Goal: Task Accomplishment & Management: Manage account settings

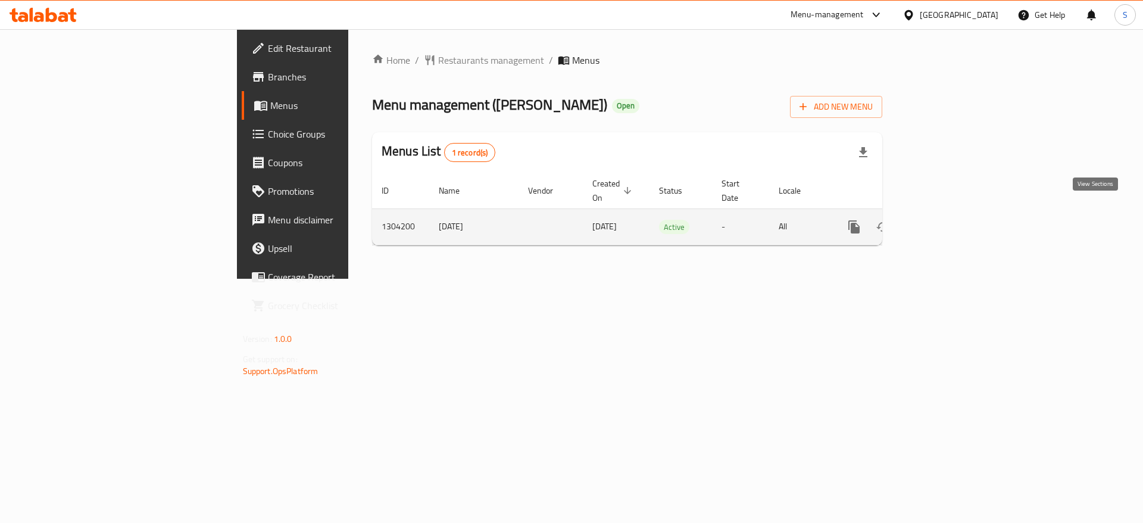
click at [947, 220] on icon "enhanced table" at bounding box center [940, 227] width 14 height 14
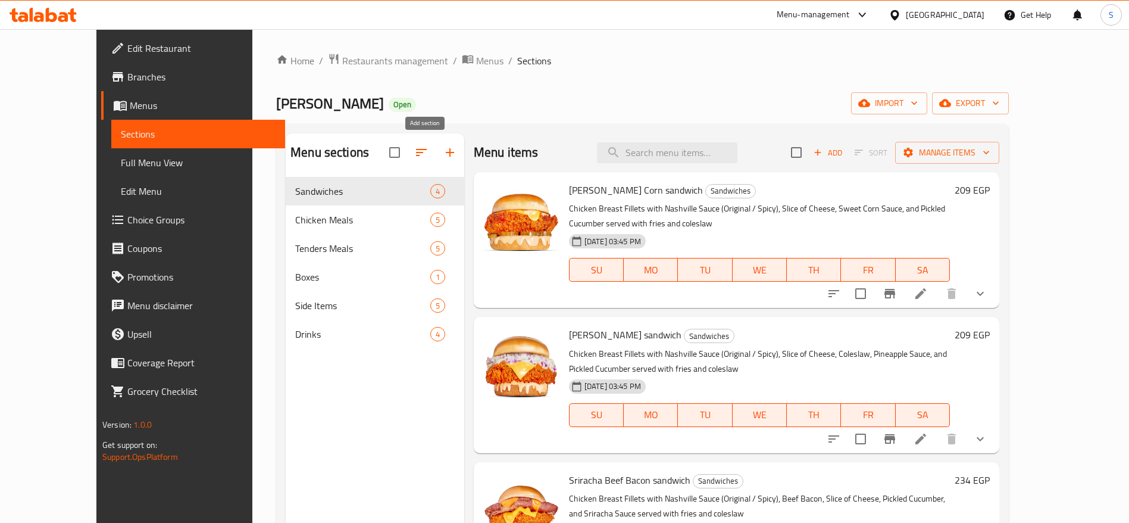
click at [443, 155] on icon "button" at bounding box center [450, 152] width 14 height 14
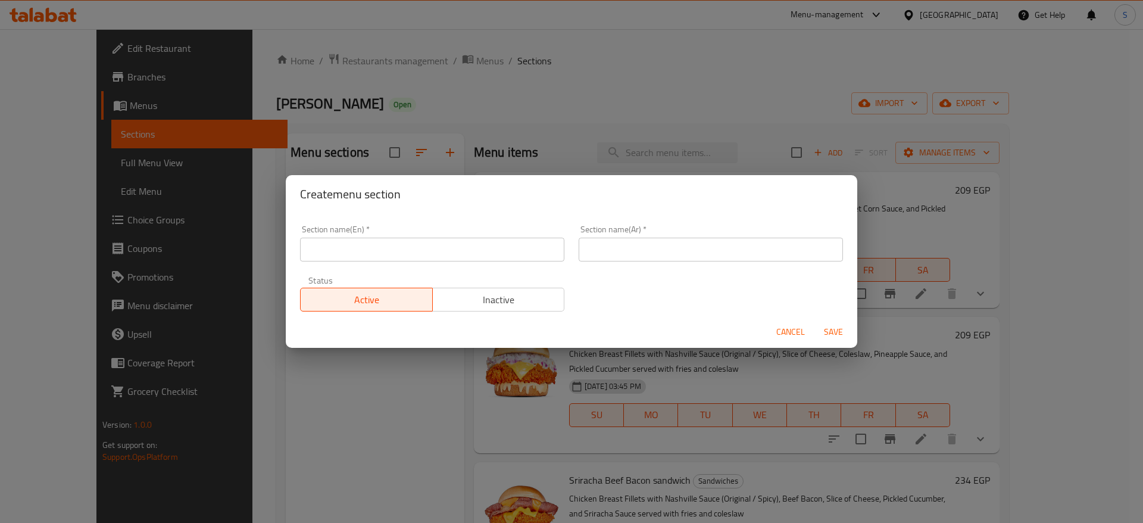
click at [385, 243] on input "text" at bounding box center [432, 250] width 264 height 24
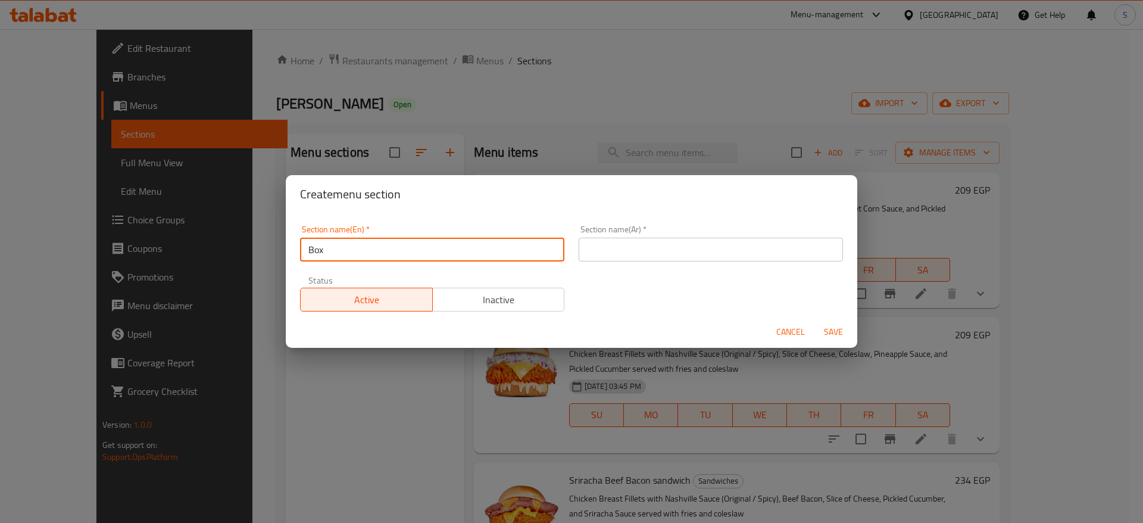
type input "Box"
click at [648, 264] on div "Section name(Ar)   * Section name(Ar) *" at bounding box center [711, 243] width 279 height 51
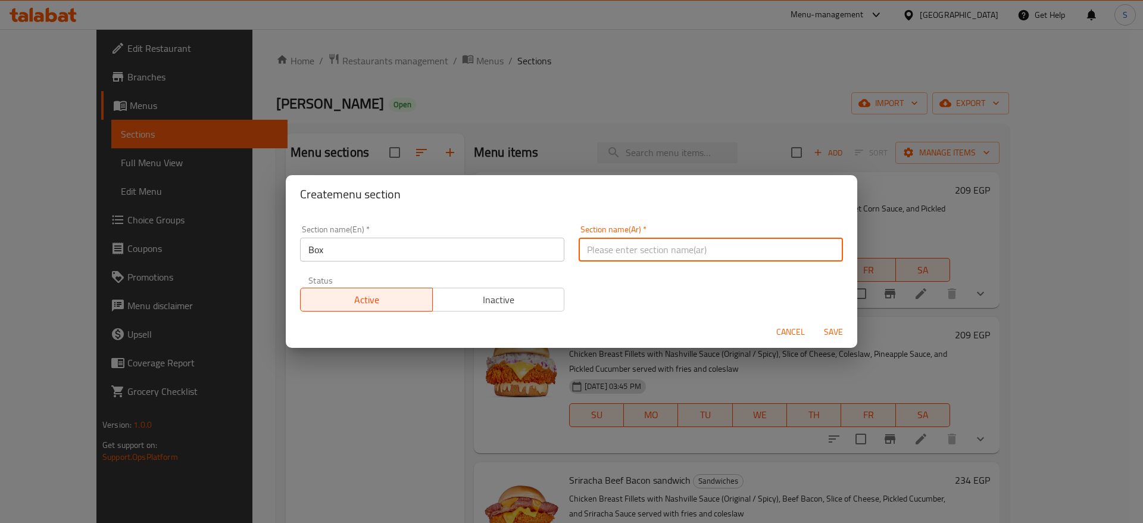
click at [621, 246] on input "text" at bounding box center [711, 250] width 264 height 24
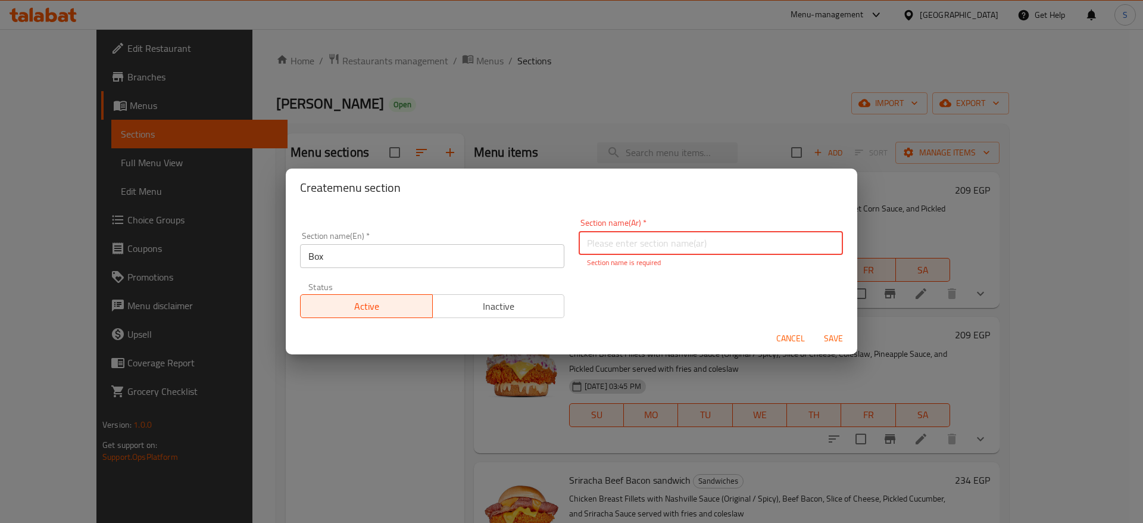
paste input "صندوق ثنائي"
type input "صندوق ثنائي"
click at [308, 254] on input "Box" at bounding box center [432, 256] width 264 height 24
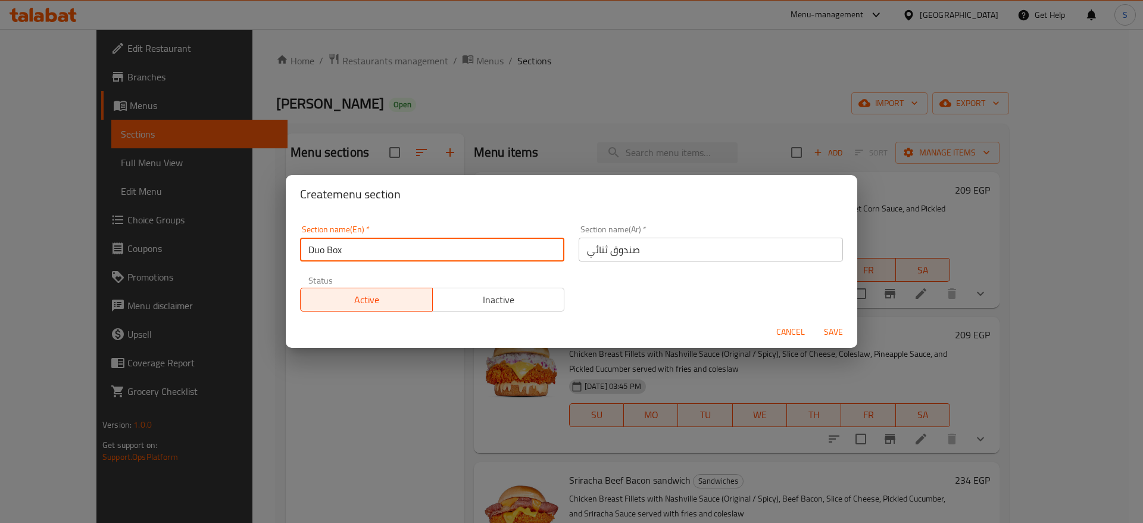
type input "Duo Box"
click at [834, 326] on span "Save" at bounding box center [833, 331] width 29 height 15
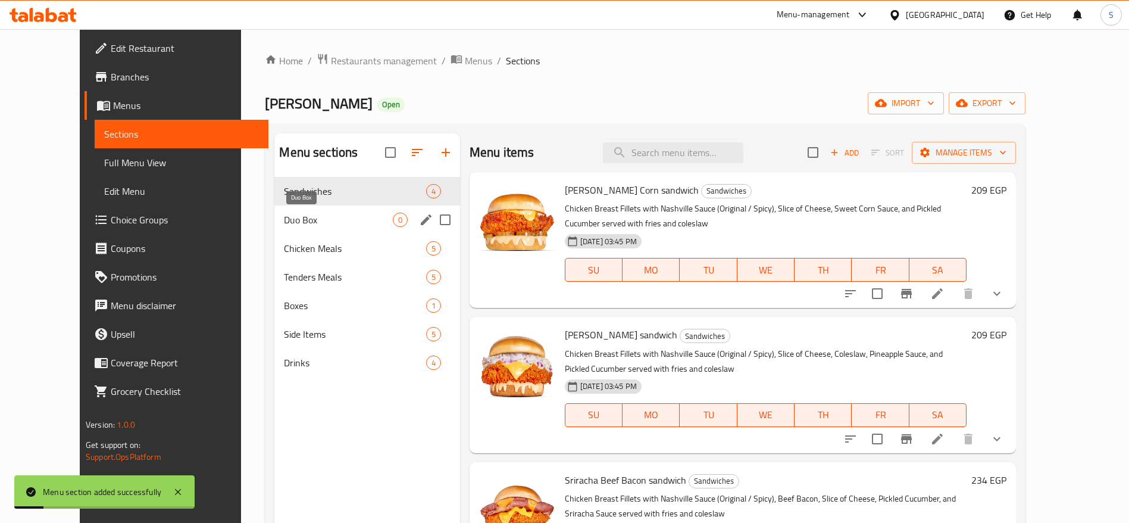
click at [303, 216] on span "Duo Box" at bounding box center [338, 220] width 108 height 14
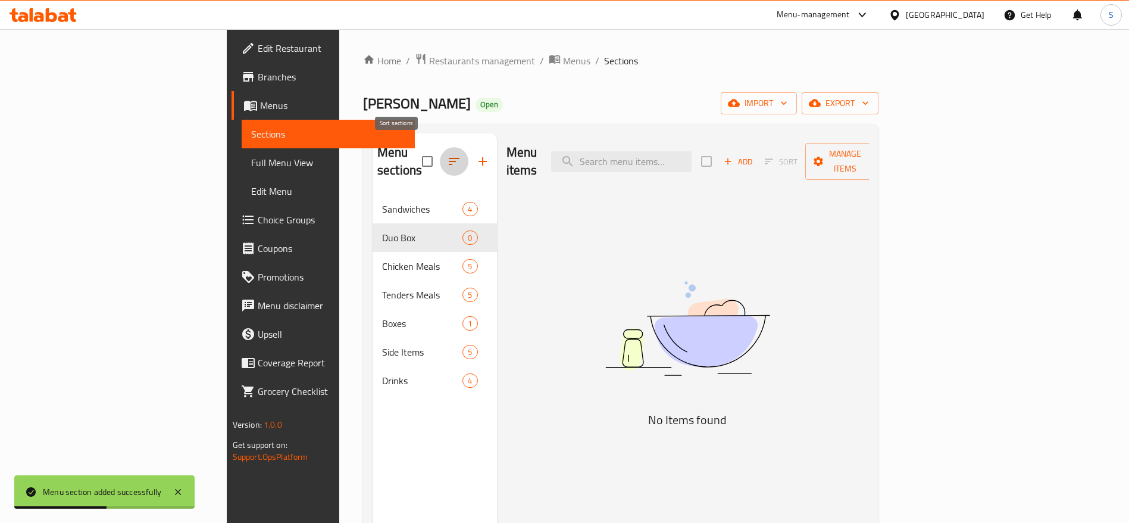
click at [447, 154] on icon "button" at bounding box center [454, 161] width 14 height 14
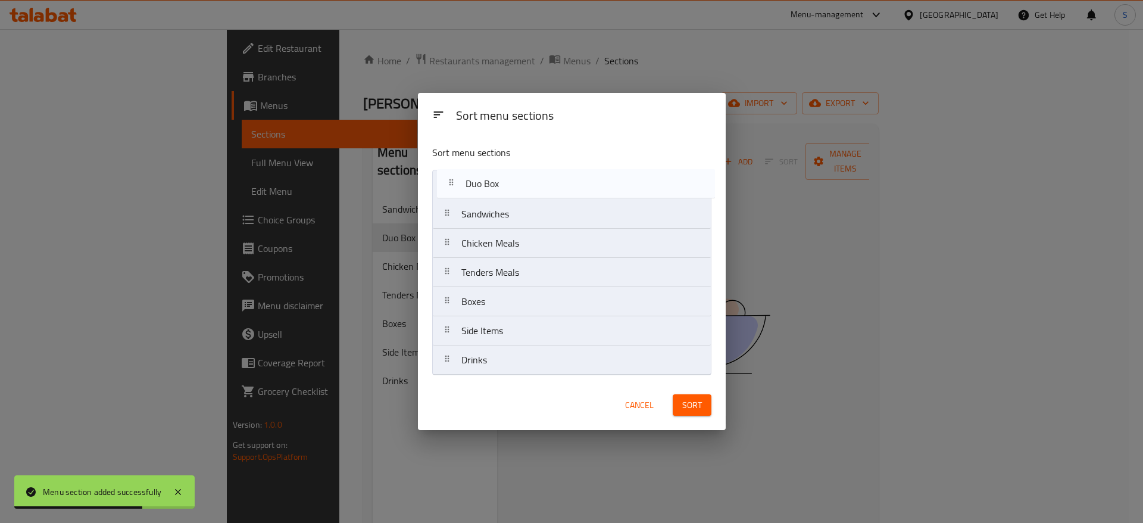
drag, startPoint x: 495, startPoint y: 218, endPoint x: 500, endPoint y: 186, distance: 33.0
click at [500, 186] on nav "Sandwiches Duo Box Chicken Meals Tenders Meals Boxes Side Items Drinks" at bounding box center [571, 272] width 279 height 205
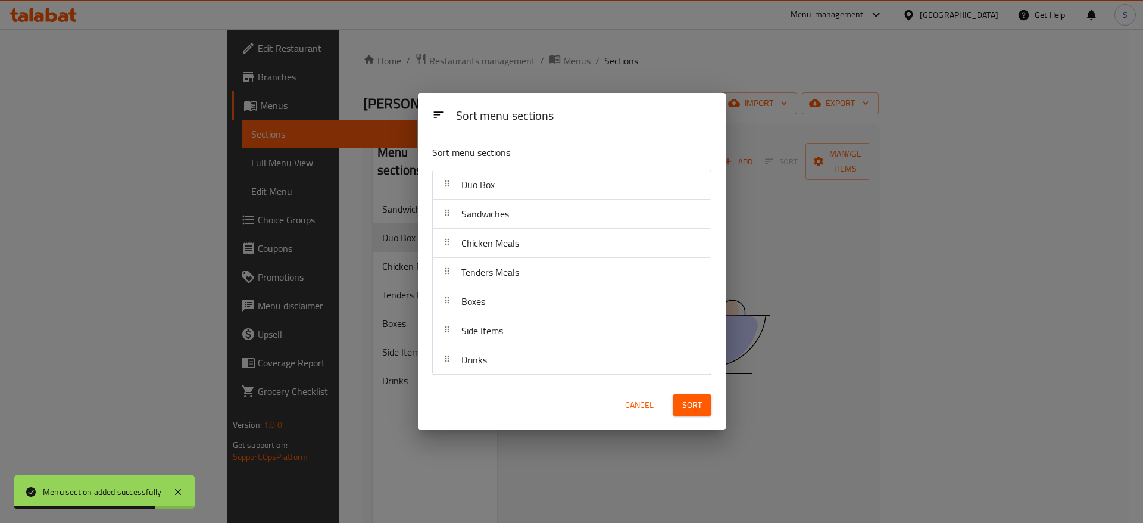
click at [690, 413] on button "Sort" at bounding box center [692, 405] width 39 height 22
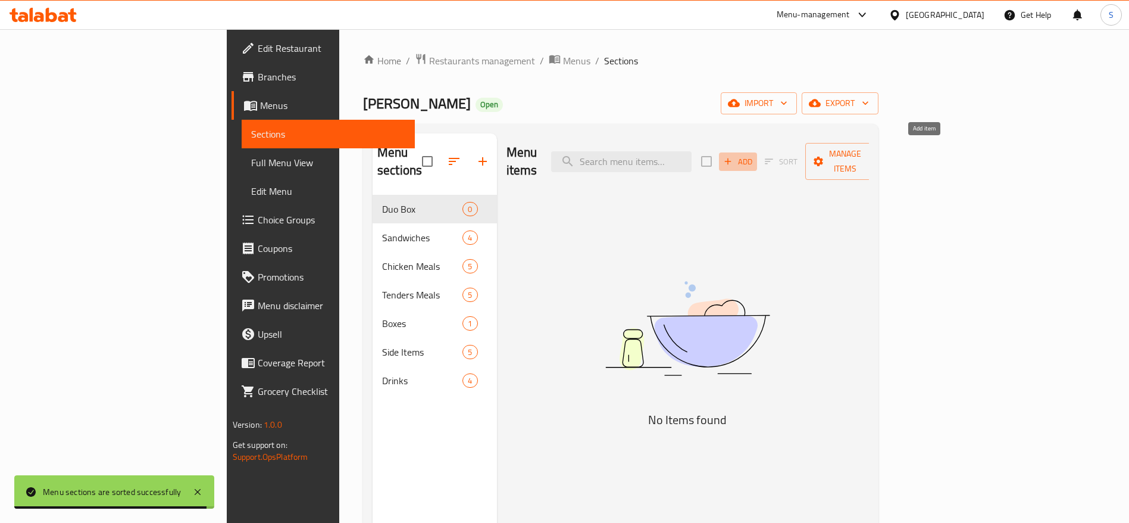
click at [754, 155] on span "Add" at bounding box center [738, 162] width 32 height 14
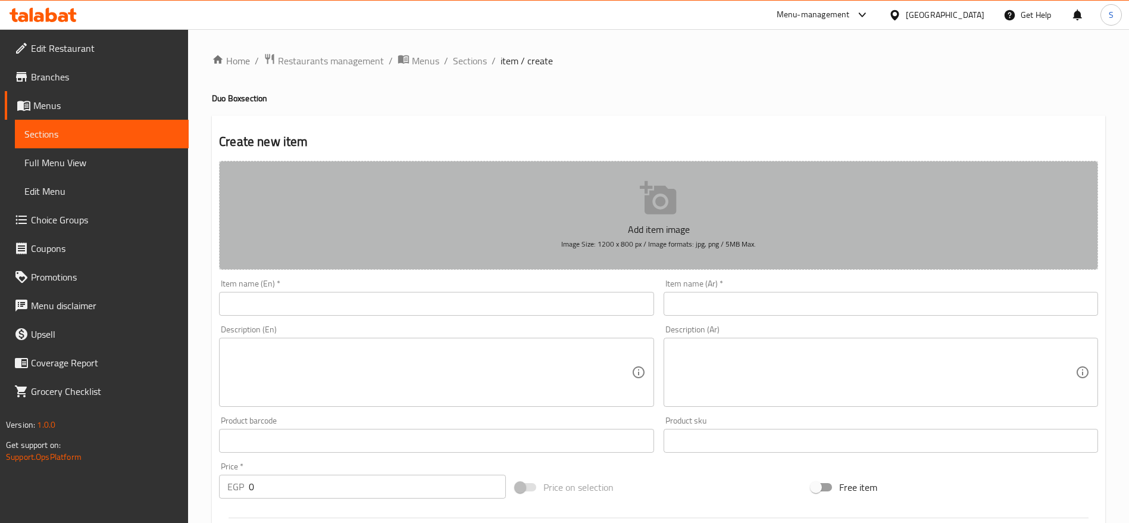
click at [662, 211] on icon "button" at bounding box center [658, 197] width 36 height 33
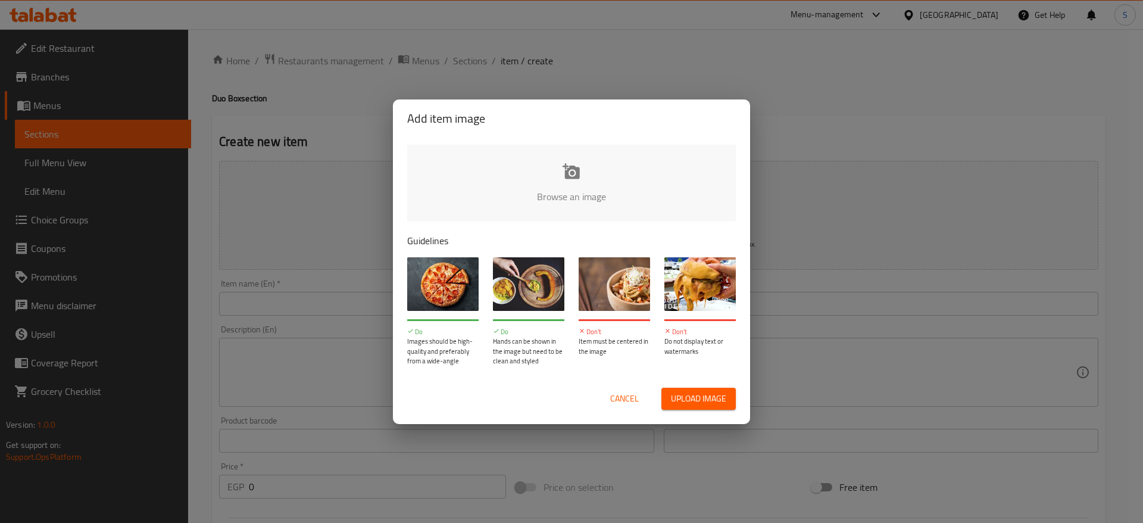
click at [623, 204] on input "file" at bounding box center [974, 200] width 1134 height 111
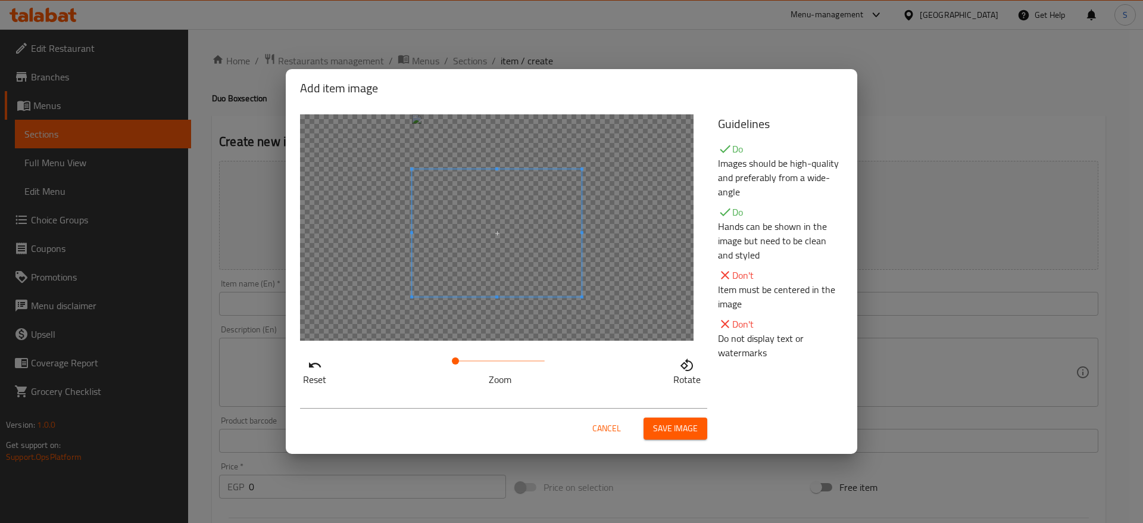
click at [492, 238] on span at bounding box center [497, 232] width 170 height 127
click at [671, 426] on span "Save image" at bounding box center [675, 428] width 45 height 15
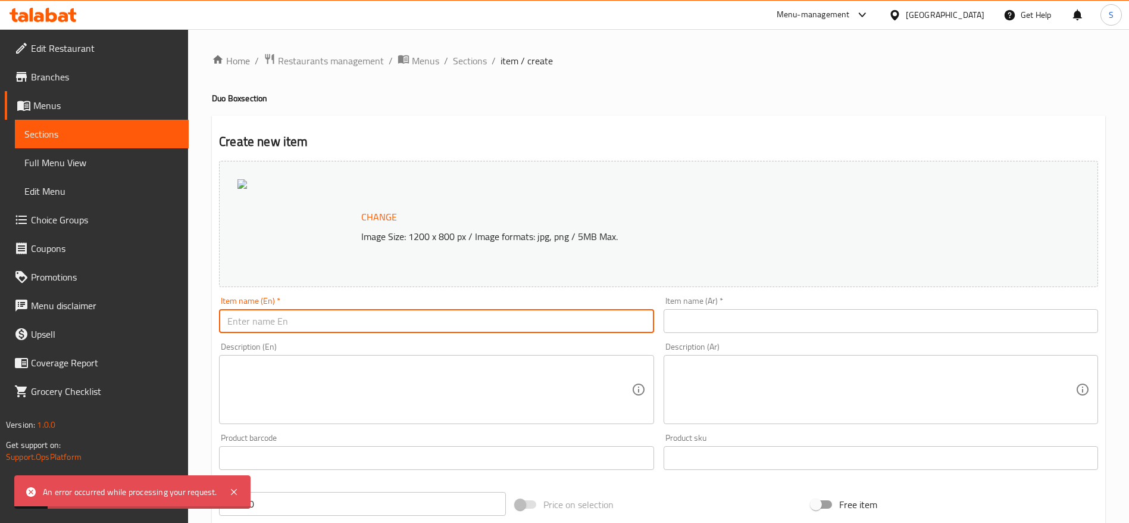
click at [532, 317] on input "text" at bounding box center [436, 321] width 435 height 24
click at [861, 329] on input "text" at bounding box center [881, 321] width 435 height 24
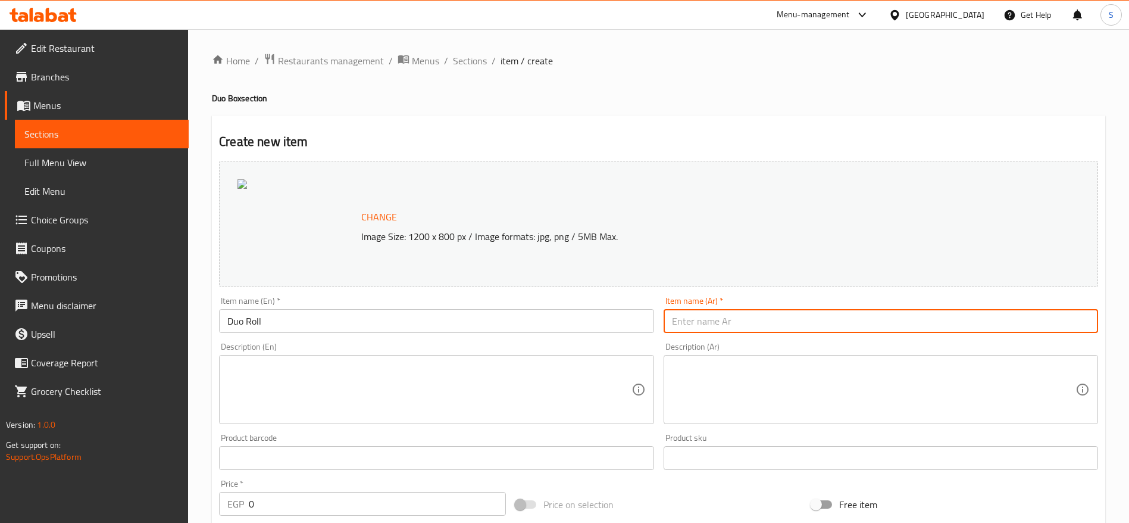
click at [285, 322] on input "Duo Roll" at bounding box center [436, 321] width 435 height 24
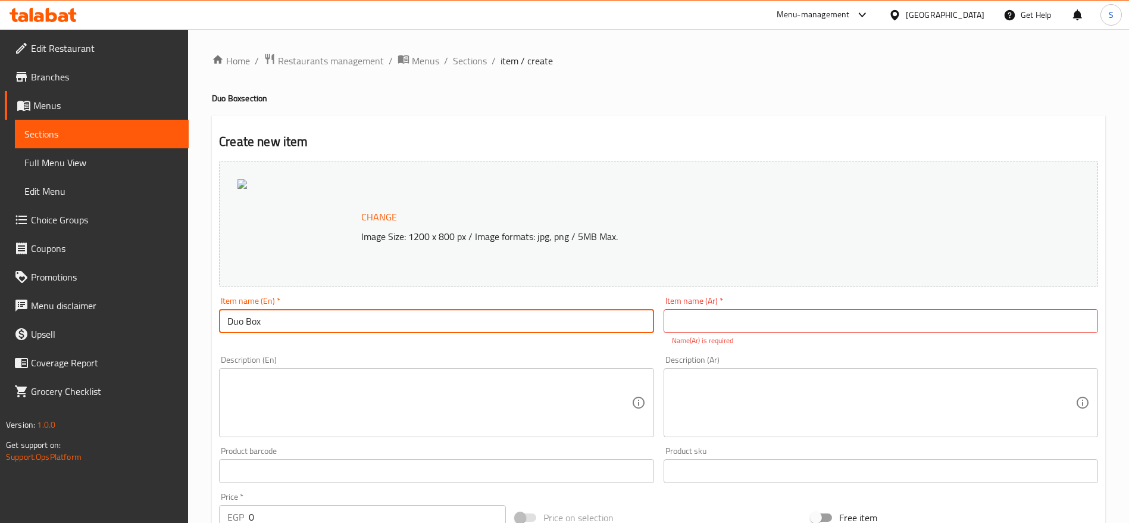
type input "Duo Box"
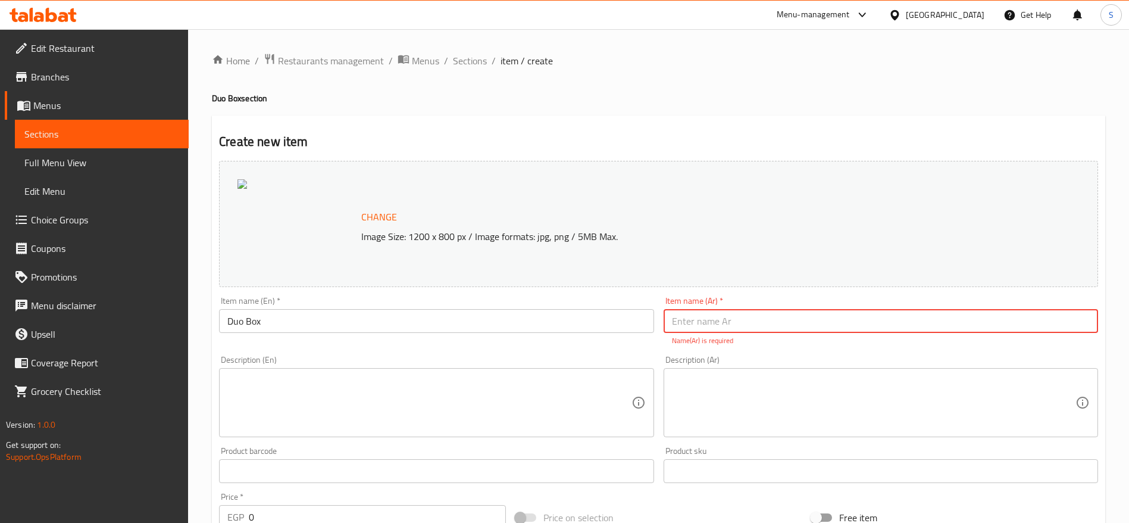
click at [757, 323] on input "text" at bounding box center [881, 321] width 435 height 24
click at [731, 322] on input "text" at bounding box center [881, 321] width 435 height 24
paste input "صندوق ثنائي"
type input "صندوق ثنائي"
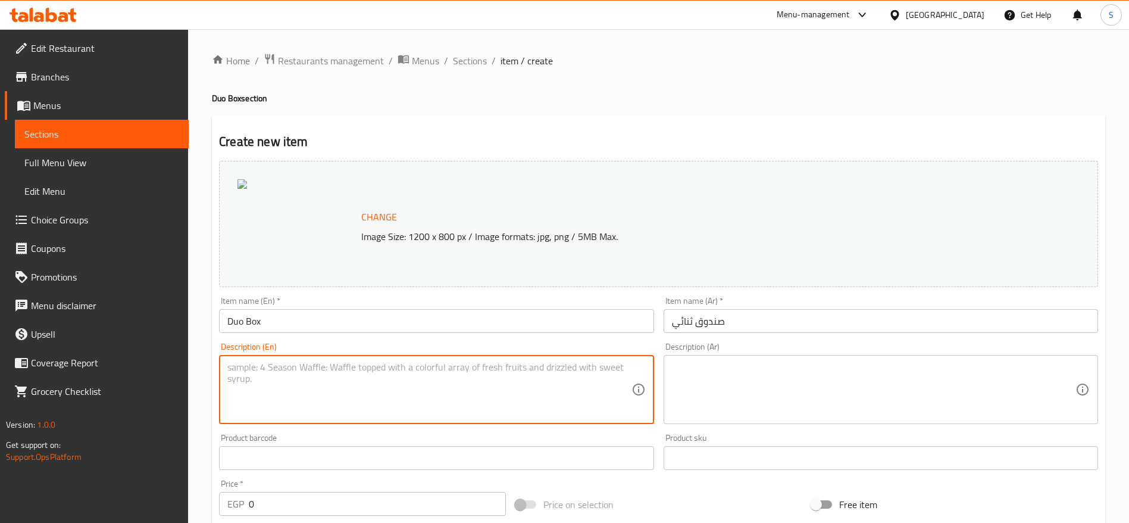
click at [538, 383] on textarea at bounding box center [429, 389] width 404 height 57
type textarea "2"
paste textarea "Fries + Chicken Wings"
type textarea "2 [PERSON_NAME] roll + Fries + Chicken Wings"
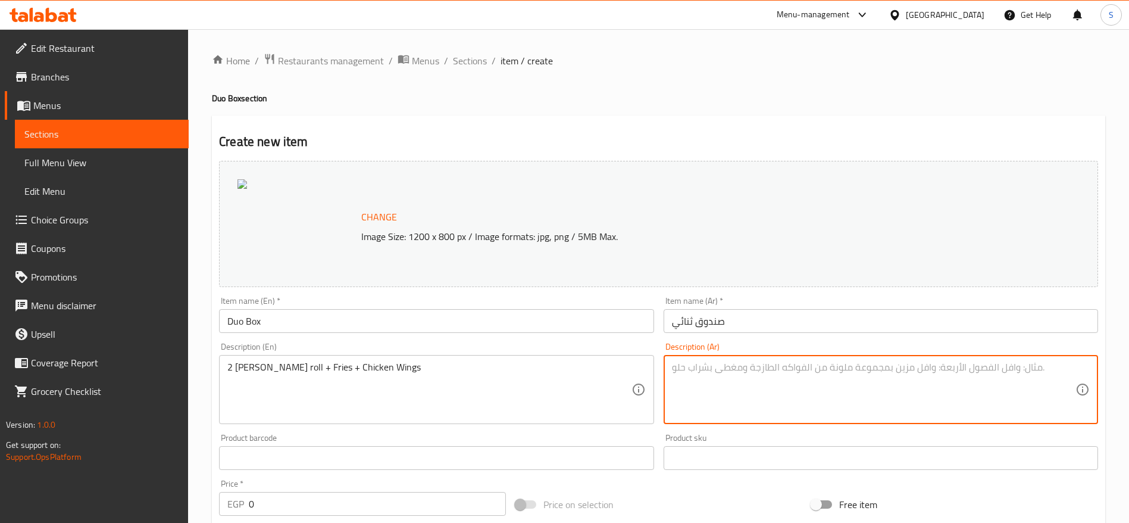
click at [812, 403] on textarea at bounding box center [874, 389] width 404 height 57
paste textarea "بطاطس + تشيكن وينجز"
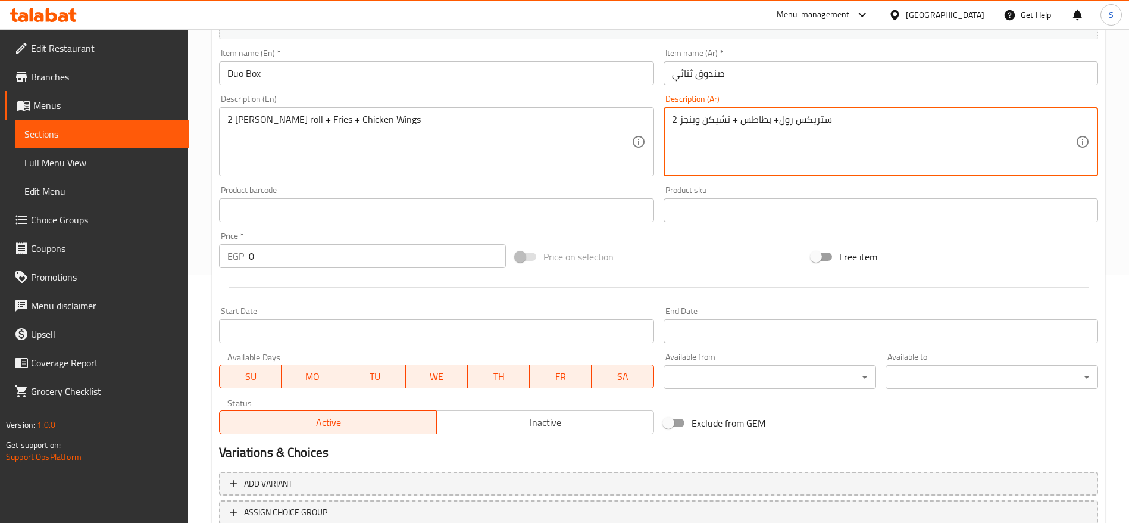
scroll to position [250, 0]
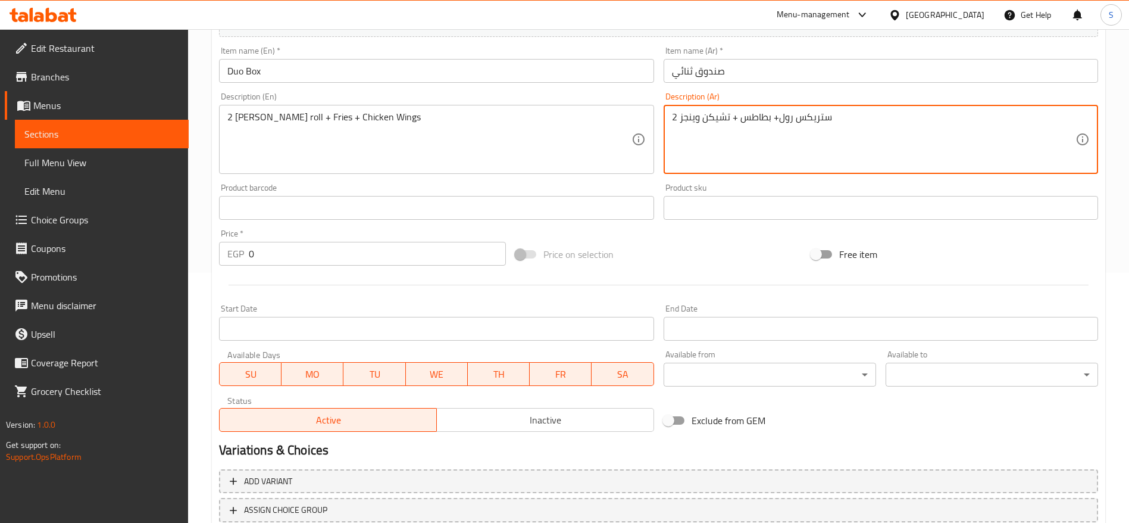
type textarea "2 ستريكس رول+ بطاطس + تشيكن وينجز"
click at [420, 251] on input "0" at bounding box center [377, 254] width 257 height 24
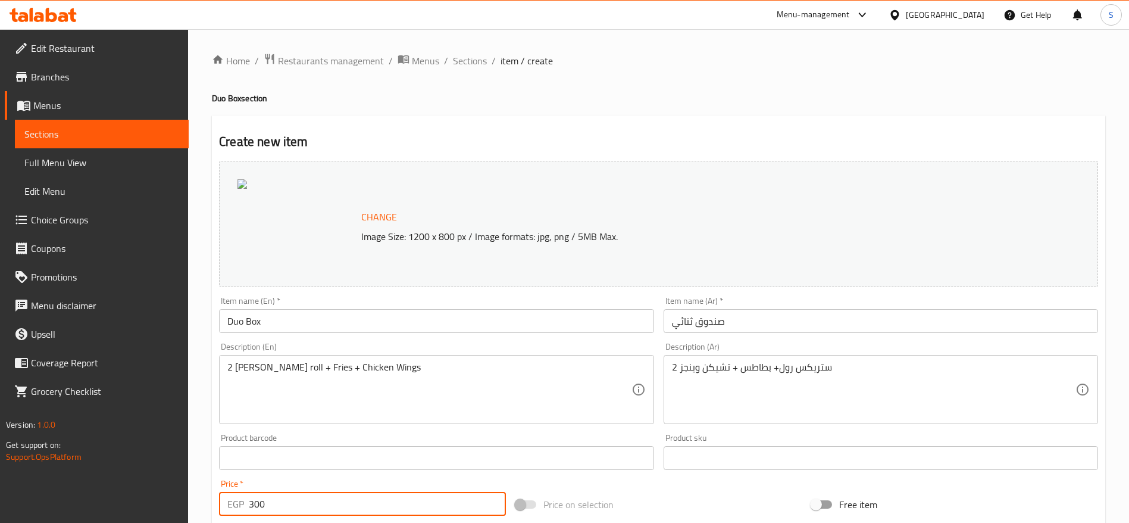
scroll to position [336, 0]
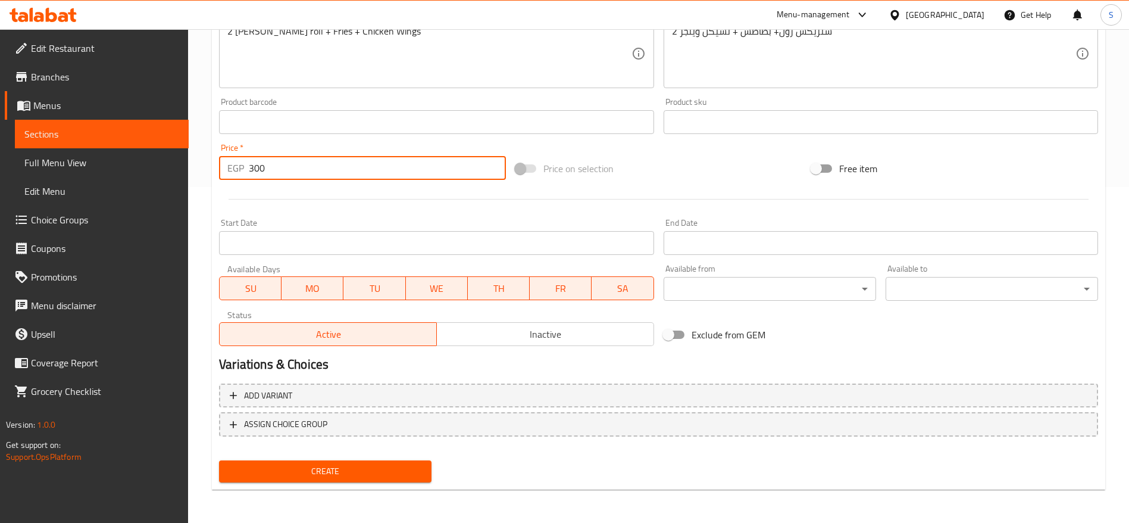
type input "300"
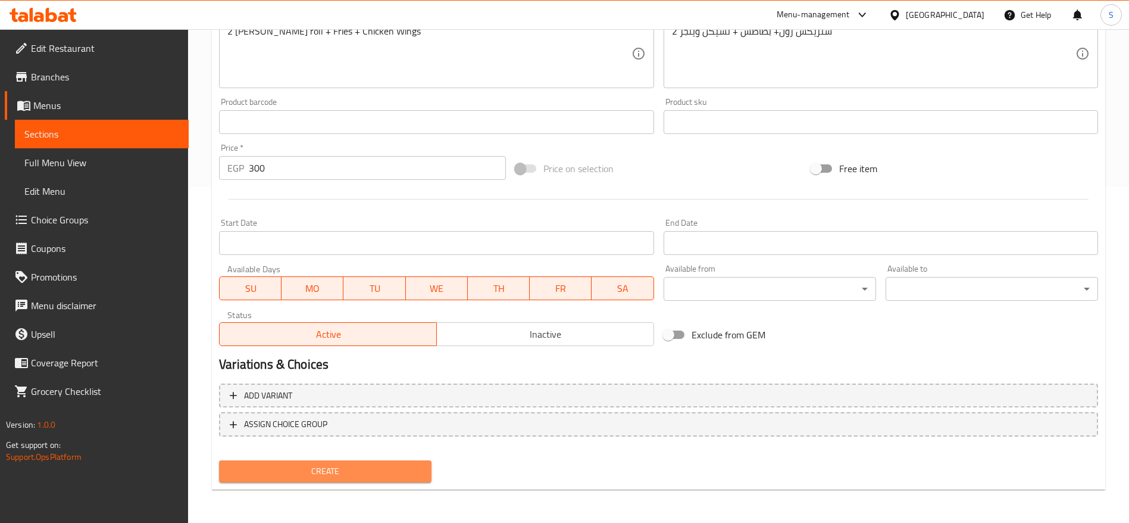
click at [320, 471] on span "Create" at bounding box center [325, 471] width 193 height 15
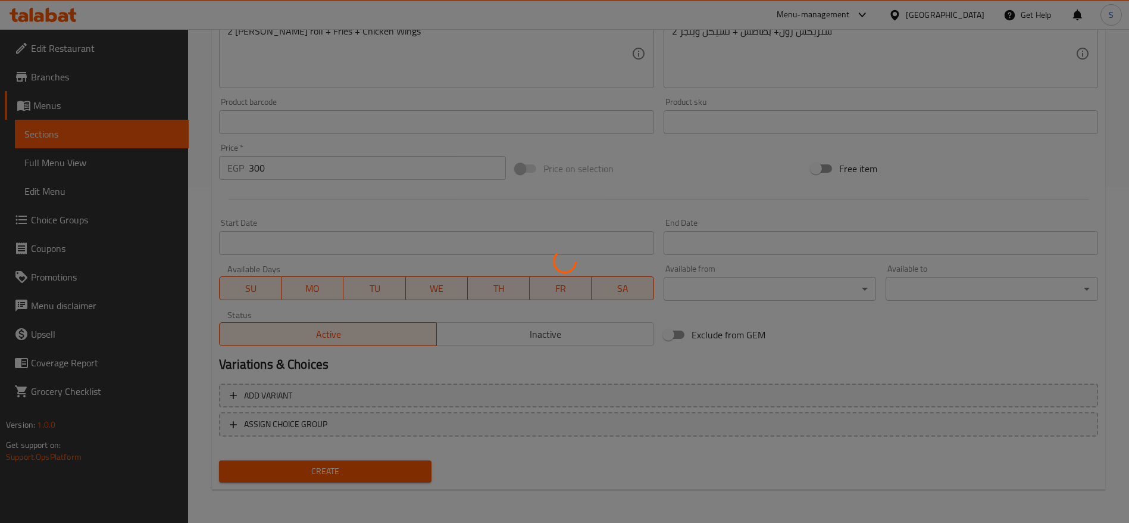
type input "0"
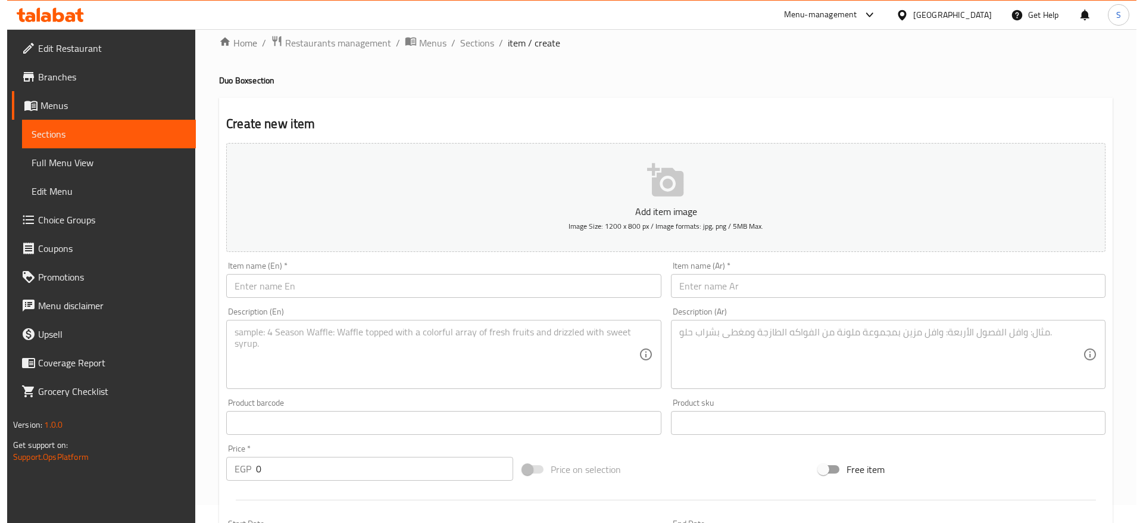
scroll to position [0, 0]
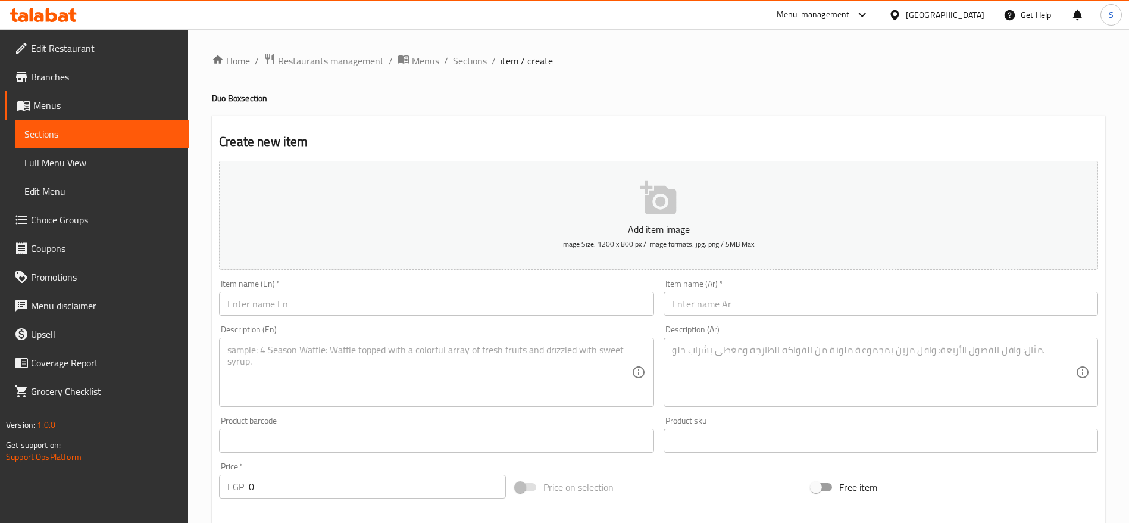
click at [68, 104] on span "Menus" at bounding box center [106, 105] width 146 height 14
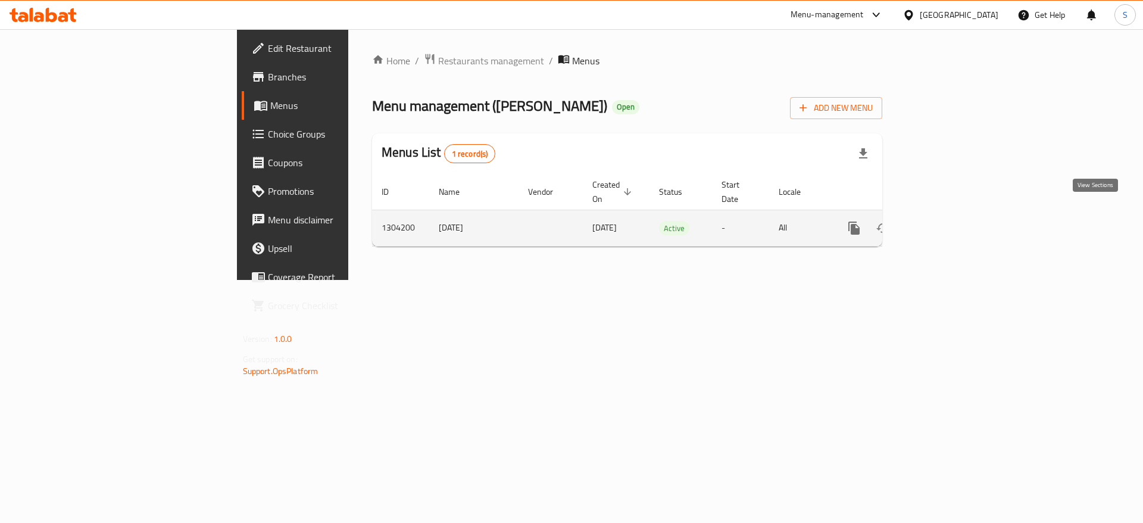
click at [947, 221] on icon "enhanced table" at bounding box center [940, 228] width 14 height 14
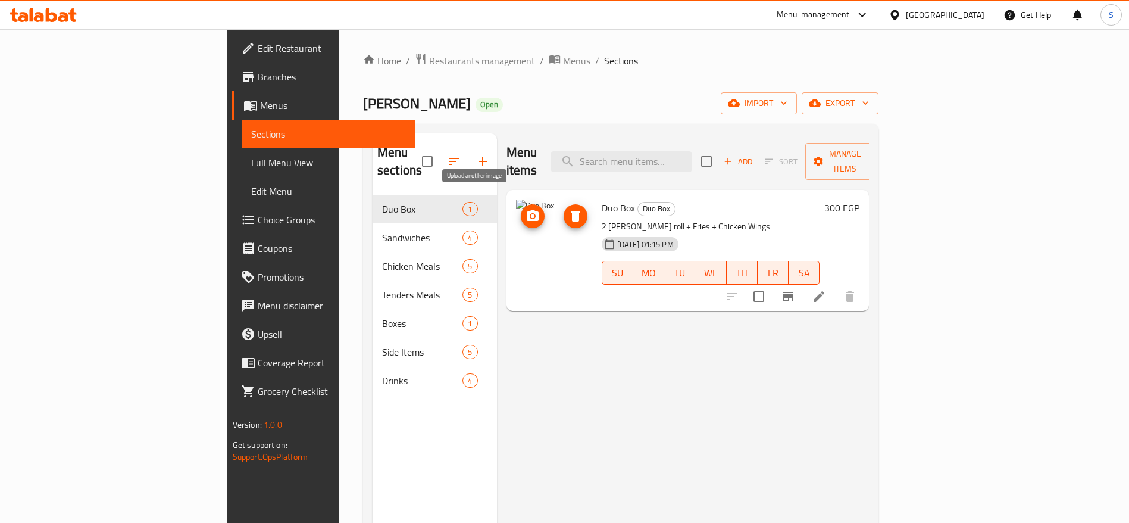
click at [521, 206] on button "upload picture" at bounding box center [533, 216] width 24 height 24
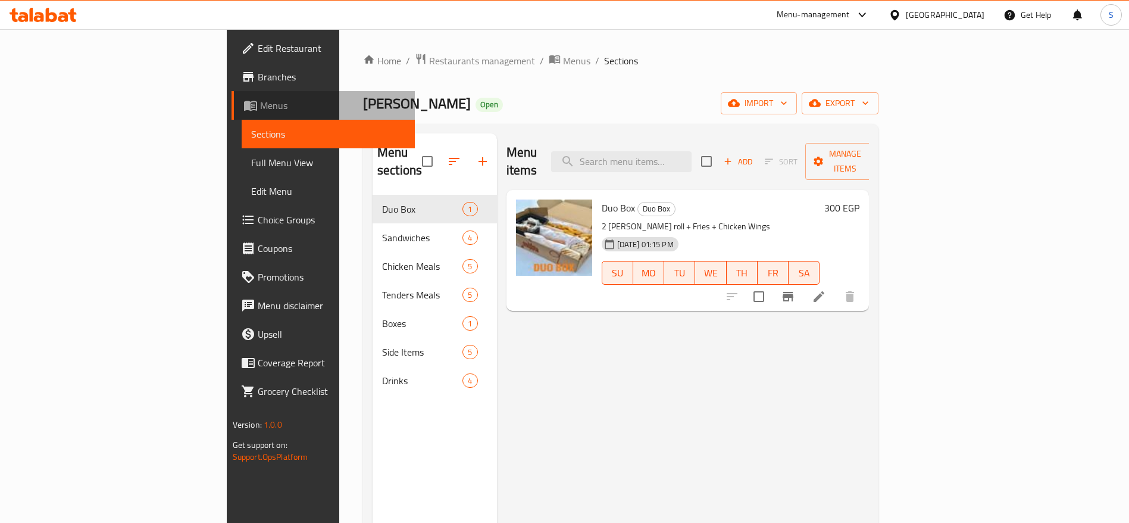
click at [260, 105] on span "Menus" at bounding box center [333, 105] width 146 height 14
